Goal: Complete application form

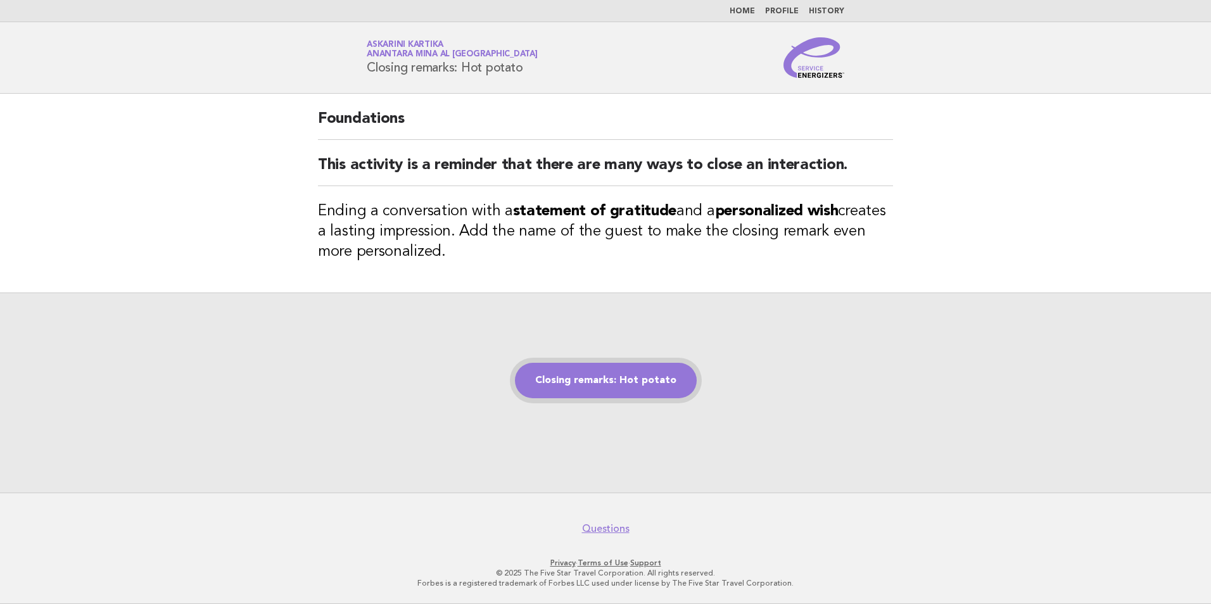
click at [621, 395] on link "Closing remarks: Hot potato" at bounding box center [606, 380] width 182 height 35
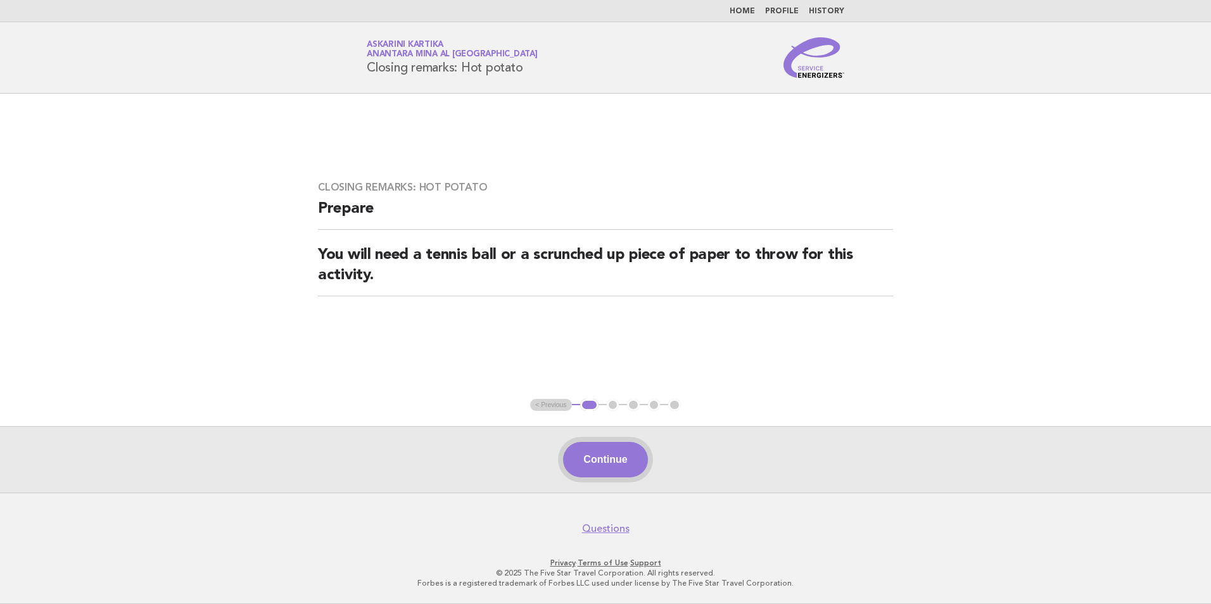
click at [586, 450] on button "Continue" at bounding box center [605, 459] width 84 height 35
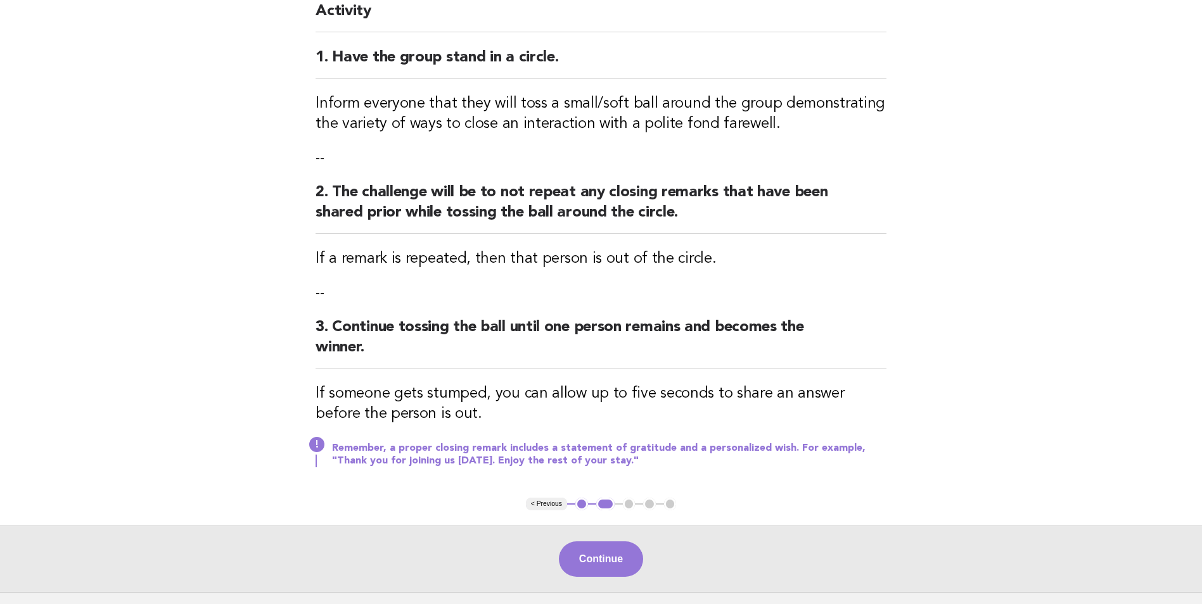
scroll to position [127, 0]
click at [590, 559] on button "Continue" at bounding box center [601, 557] width 84 height 35
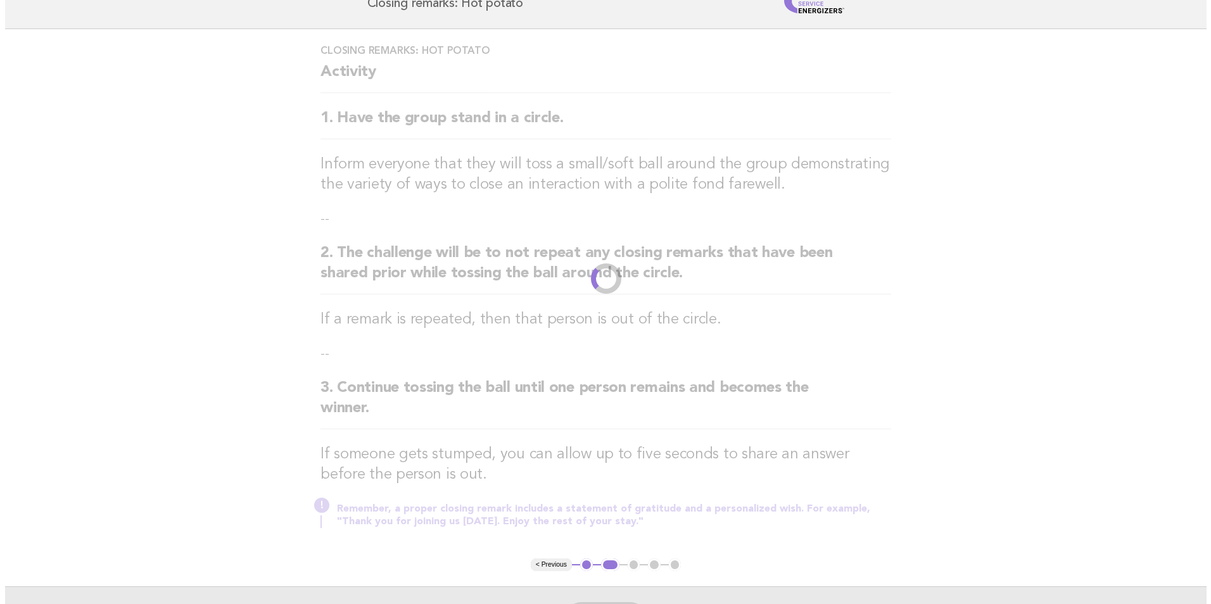
scroll to position [0, 0]
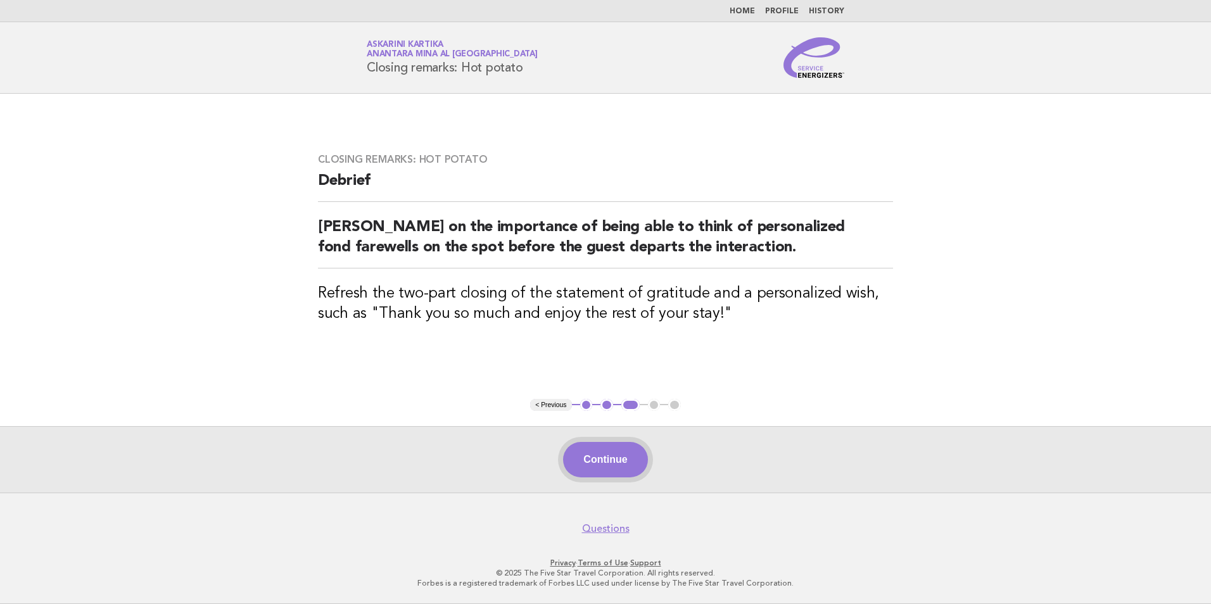
click at [595, 466] on button "Continue" at bounding box center [605, 459] width 84 height 35
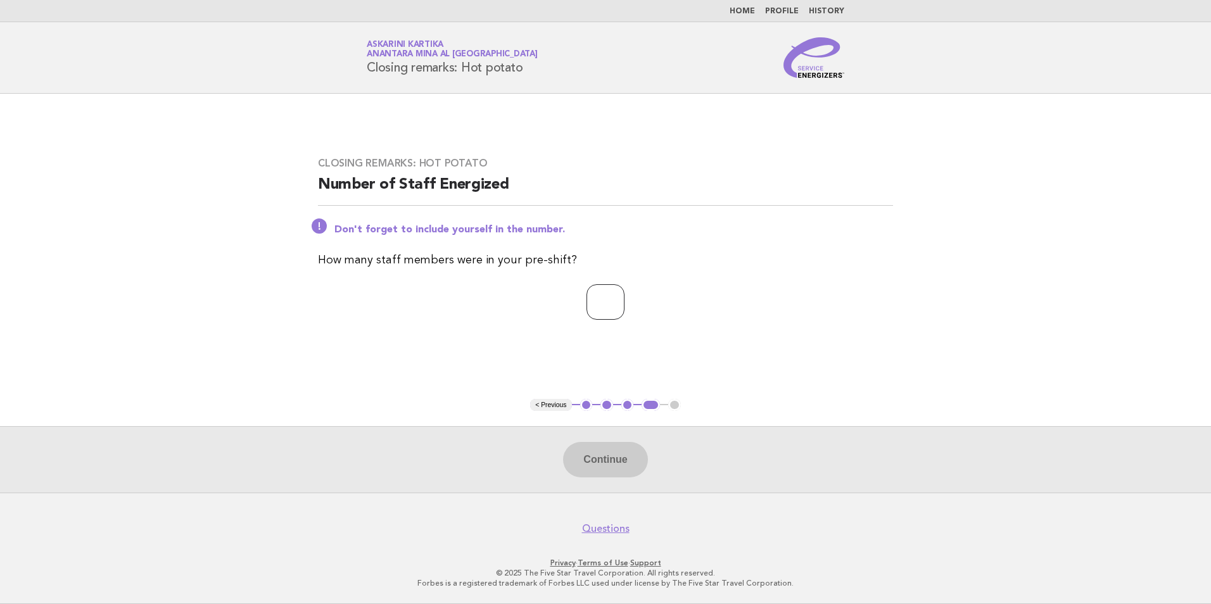
click at [592, 311] on input "number" at bounding box center [606, 301] width 38 height 35
type input "*"
click at [599, 454] on button "Continue" at bounding box center [605, 459] width 84 height 35
